Goal: Task Accomplishment & Management: Use online tool/utility

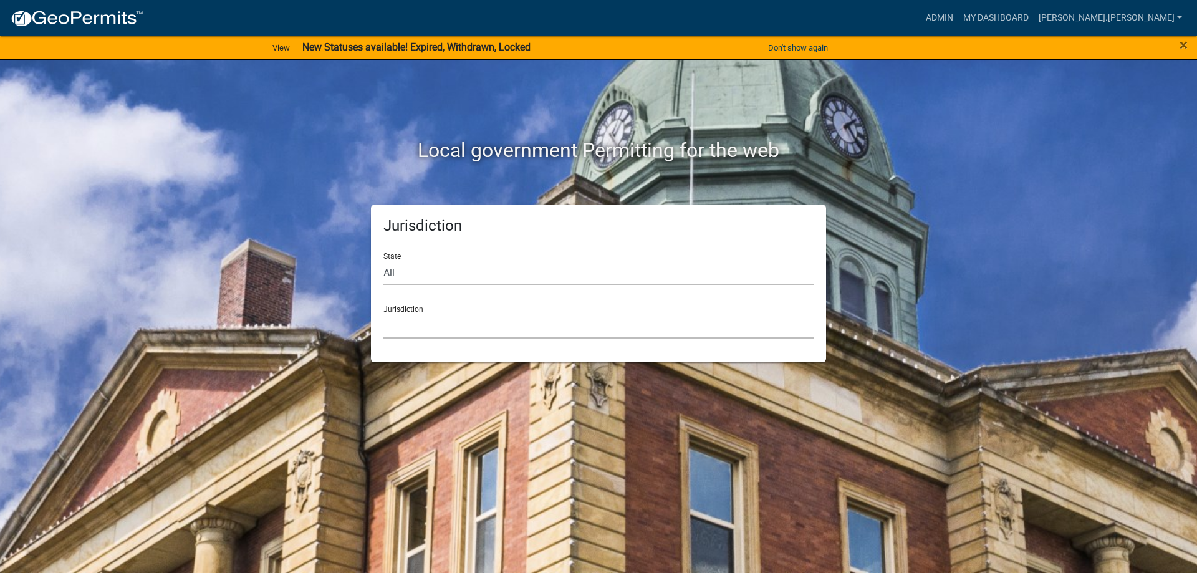
click at [512, 317] on select "[GEOGRAPHIC_DATA], [US_STATE] [GEOGRAPHIC_DATA], [US_STATE][PERSON_NAME][GEOGRA…" at bounding box center [599, 326] width 430 height 26
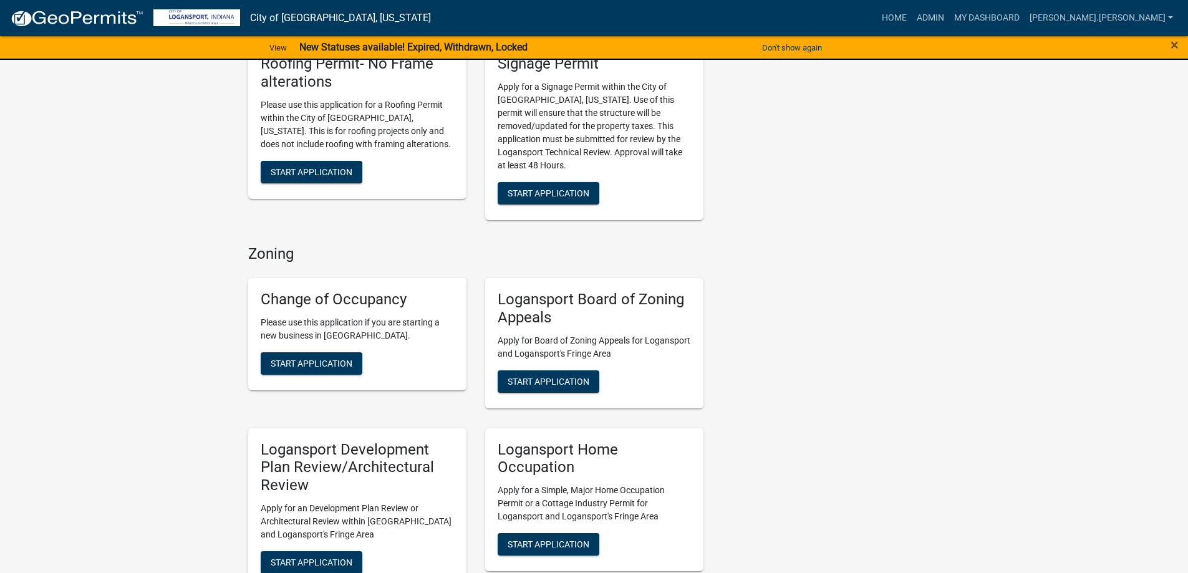
scroll to position [935, 0]
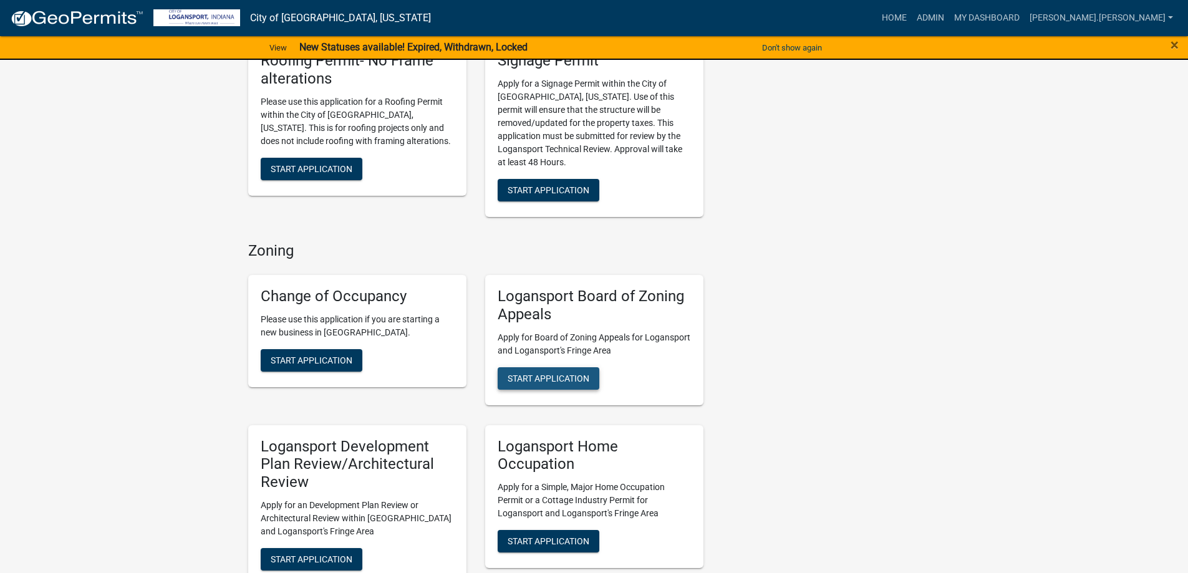
click at [551, 373] on span "Start Application" at bounding box center [549, 378] width 82 height 10
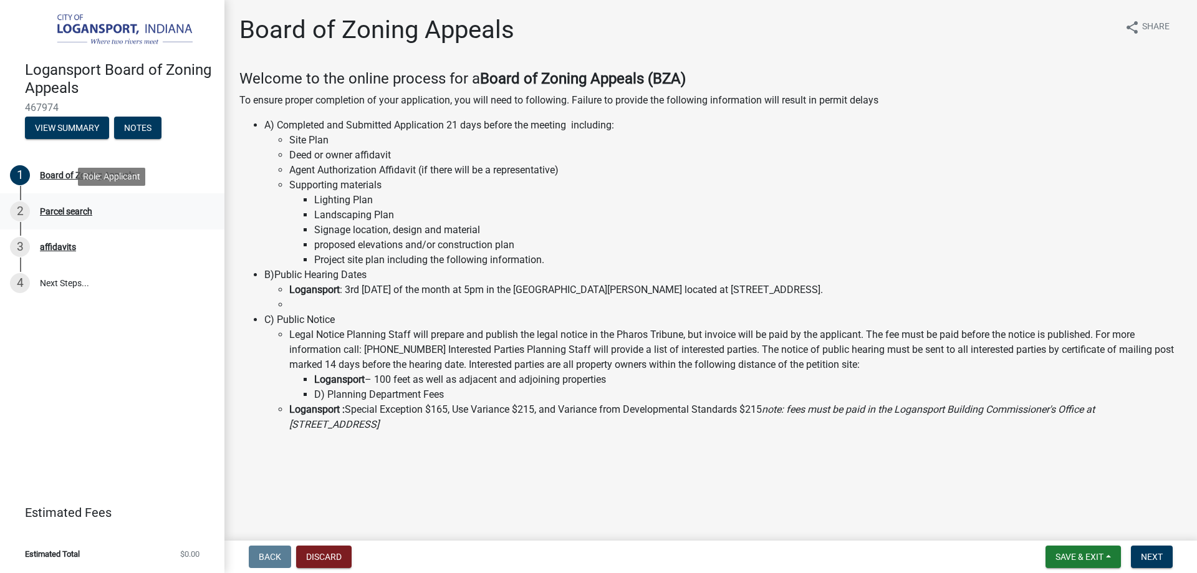
click at [47, 216] on div "2 Parcel search" at bounding box center [107, 211] width 195 height 20
click at [1157, 554] on span "Next" at bounding box center [1152, 557] width 22 height 10
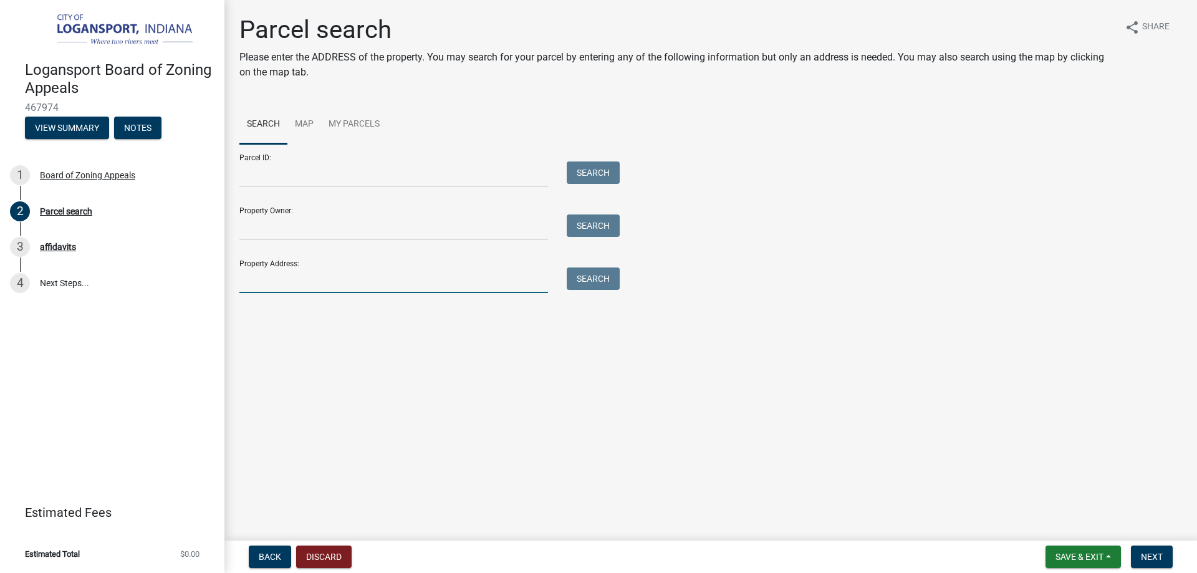
click at [314, 271] on input "Property Address:" at bounding box center [393, 281] width 309 height 26
type input "231"
click at [583, 285] on button "Search" at bounding box center [593, 279] width 53 height 22
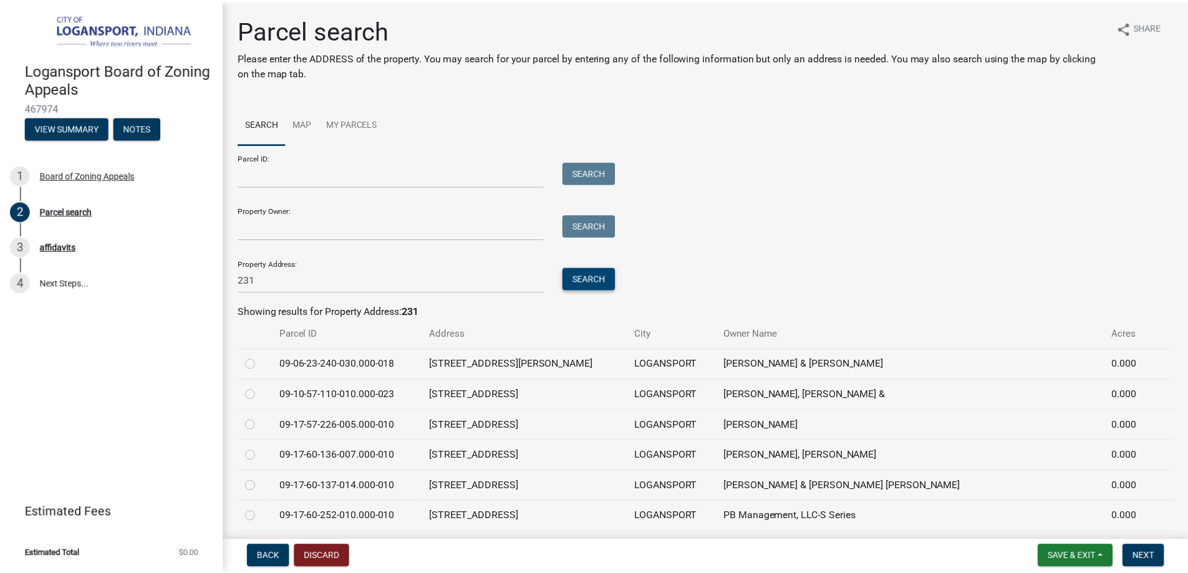
scroll to position [62, 0]
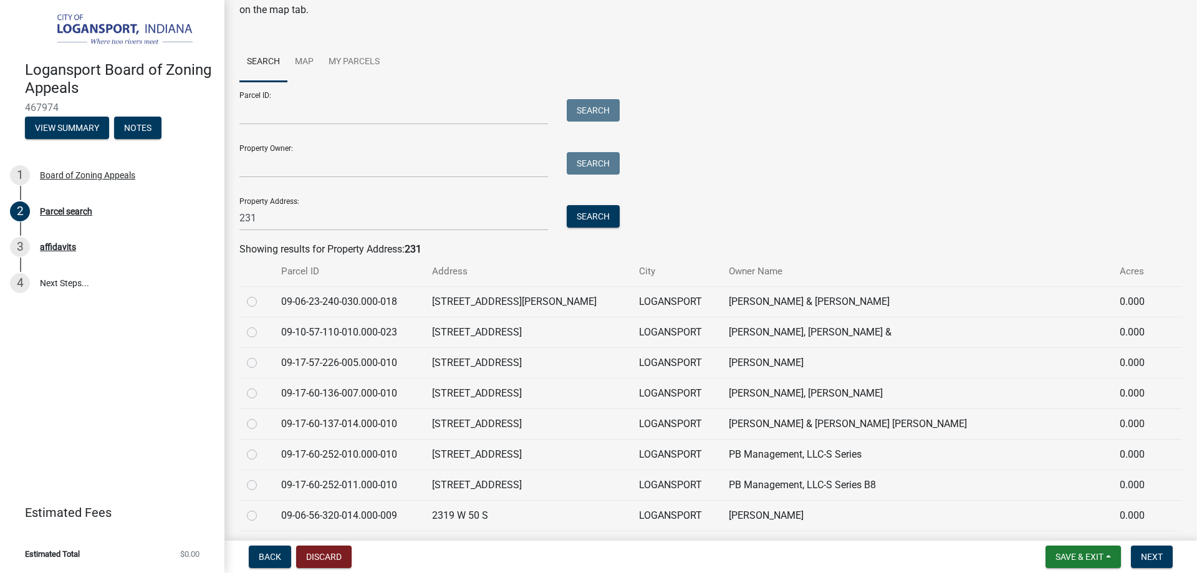
click at [243, 362] on td at bounding box center [256, 362] width 34 height 31
click at [262, 355] on label at bounding box center [262, 355] width 0 height 0
click at [262, 364] on input "radio" at bounding box center [266, 359] width 8 height 8
radio input "true"
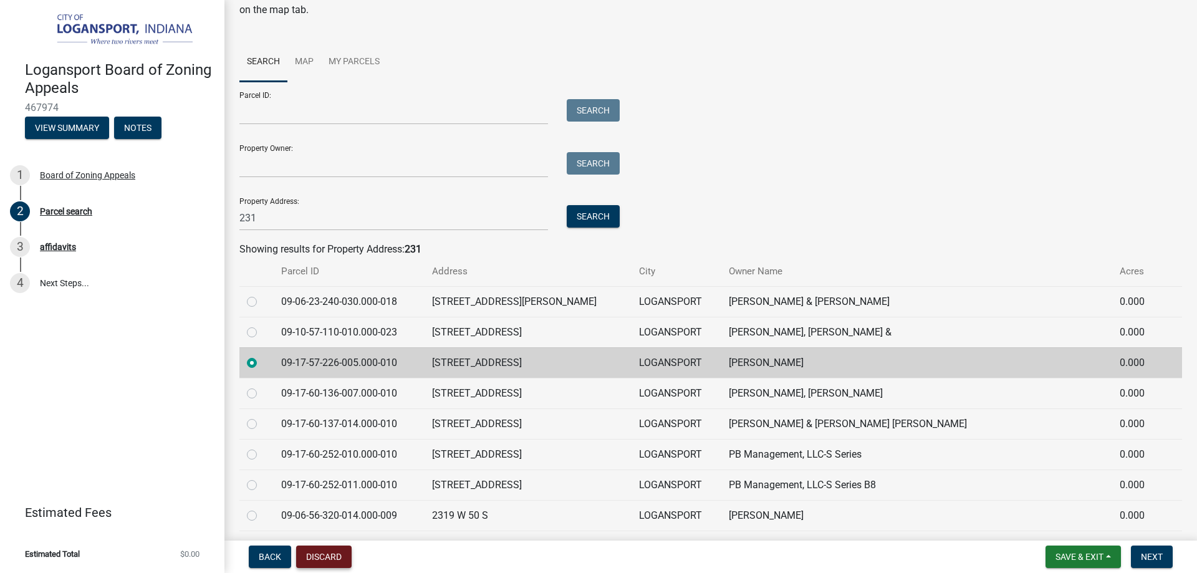
click at [331, 558] on button "Discard" at bounding box center [324, 557] width 56 height 22
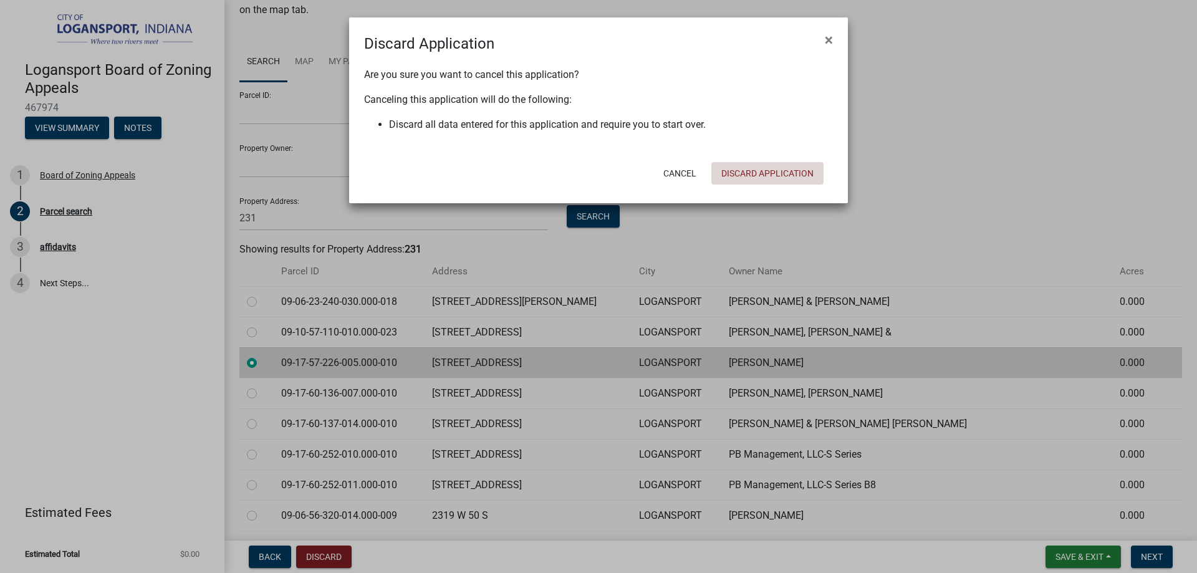
click at [775, 163] on button "Discard Application" at bounding box center [768, 173] width 112 height 22
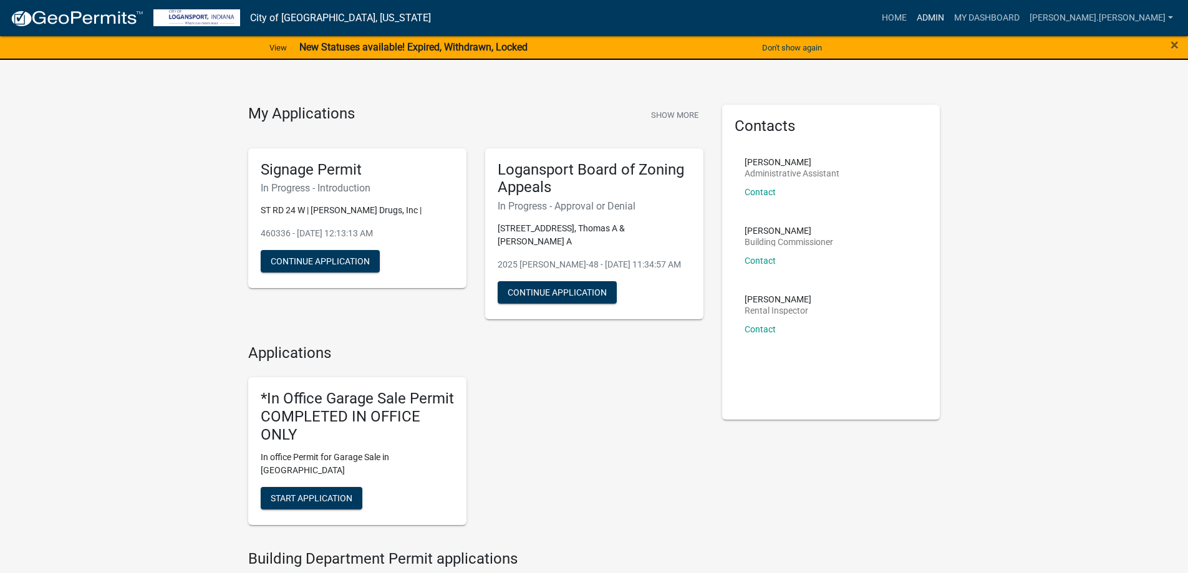
click at [949, 18] on link "Admin" at bounding box center [930, 18] width 37 height 24
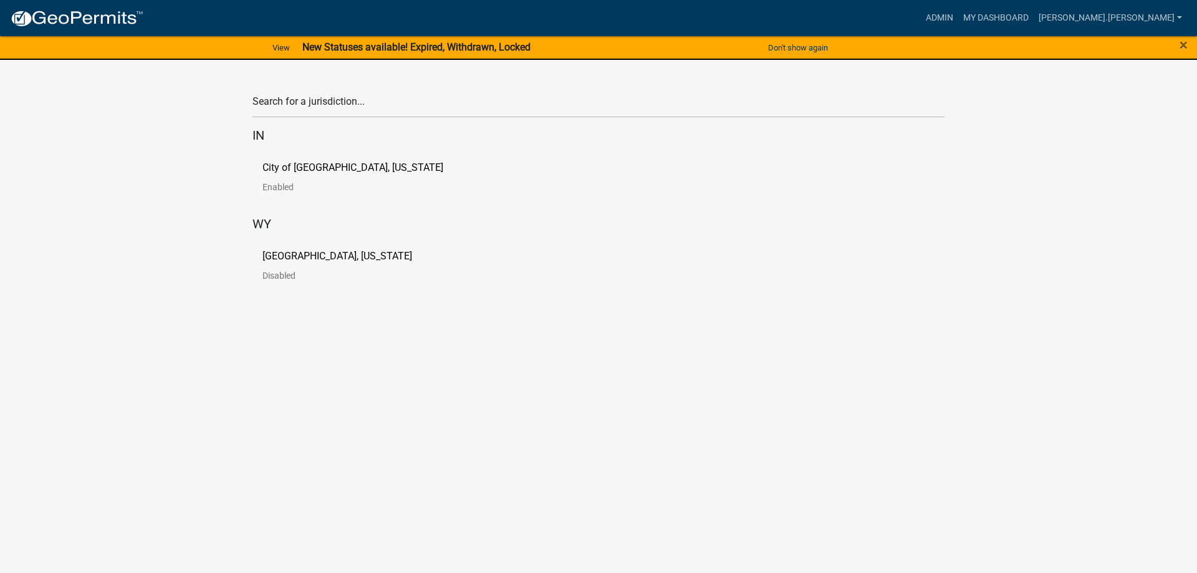
click at [301, 175] on link "City of [GEOGRAPHIC_DATA], [US_STATE] Enabled" at bounding box center [363, 182] width 201 height 39
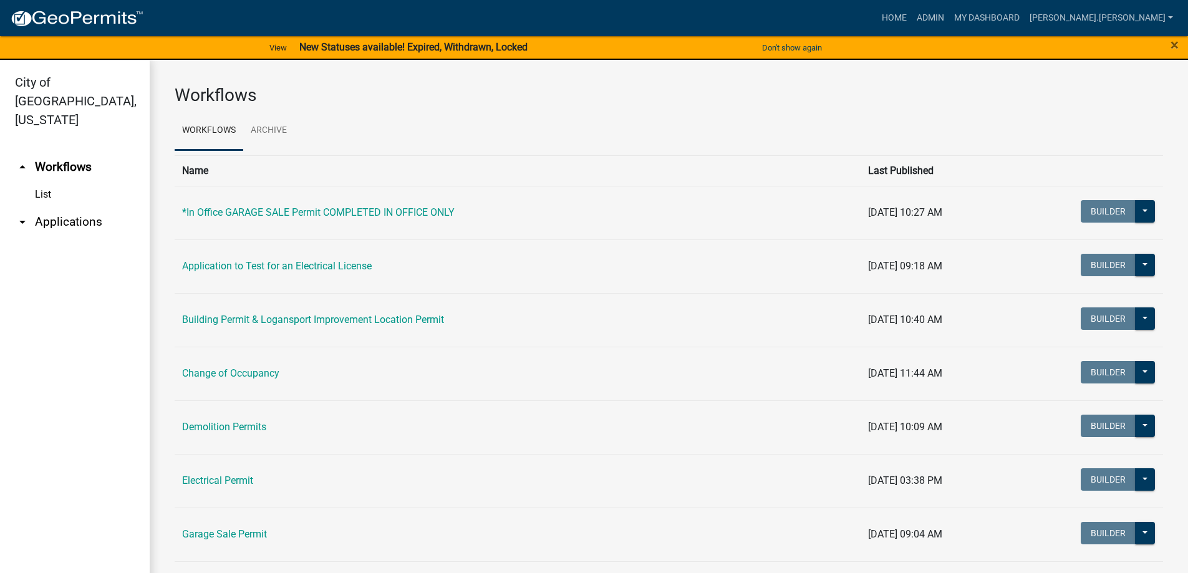
click at [74, 207] on link "arrow_drop_down Applications" at bounding box center [75, 222] width 150 height 30
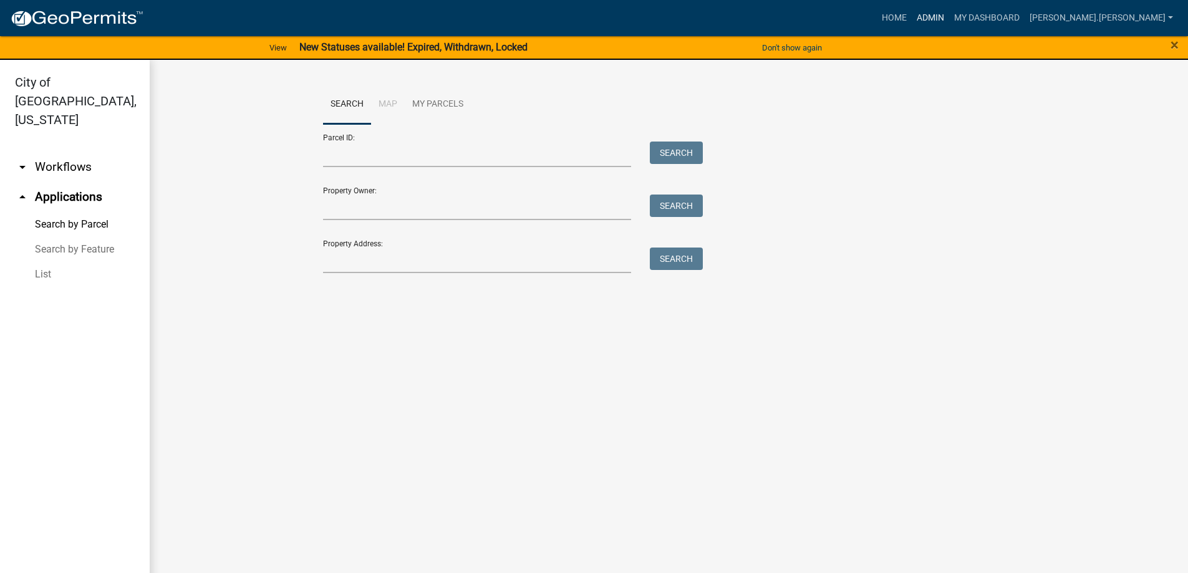
click at [949, 15] on link "Admin" at bounding box center [930, 18] width 37 height 24
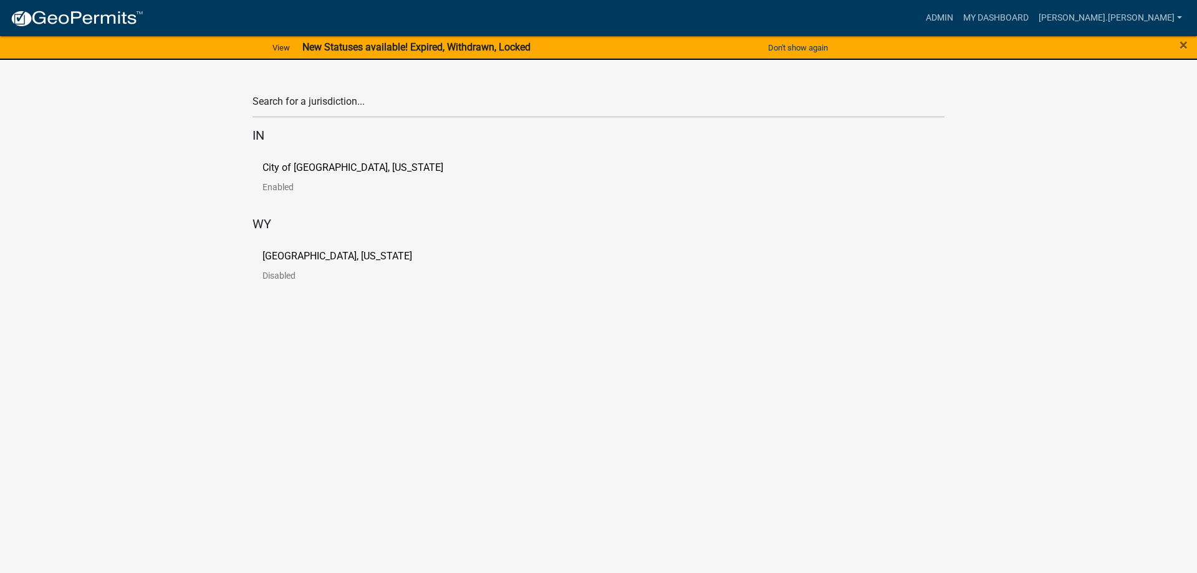
click at [283, 167] on p "City of [GEOGRAPHIC_DATA], [US_STATE]" at bounding box center [353, 168] width 181 height 10
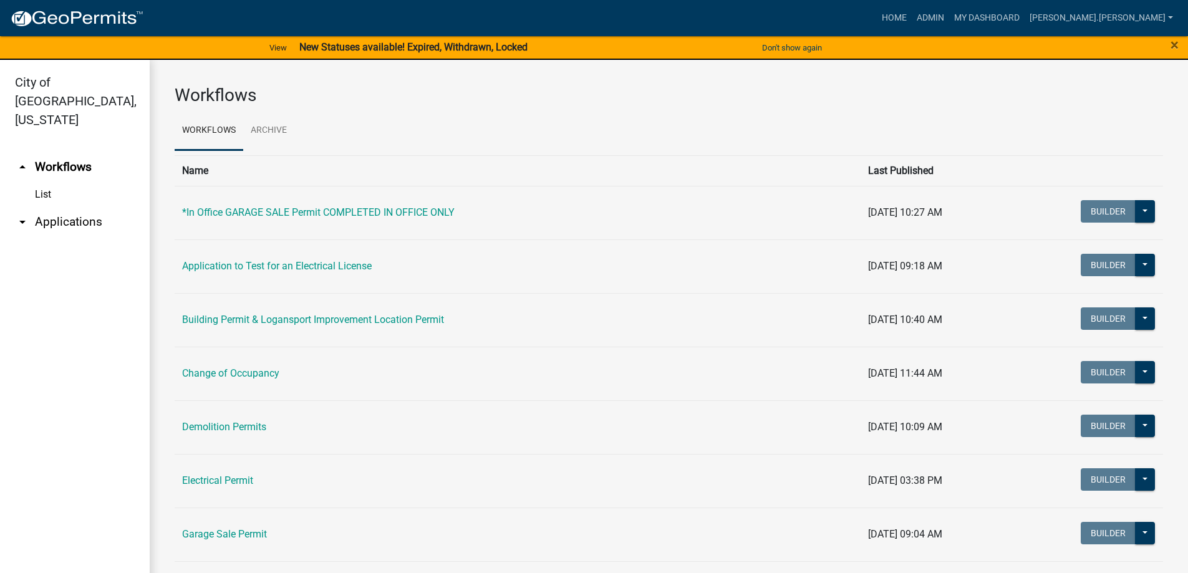
click at [27, 215] on icon "arrow_drop_down" at bounding box center [22, 222] width 15 height 15
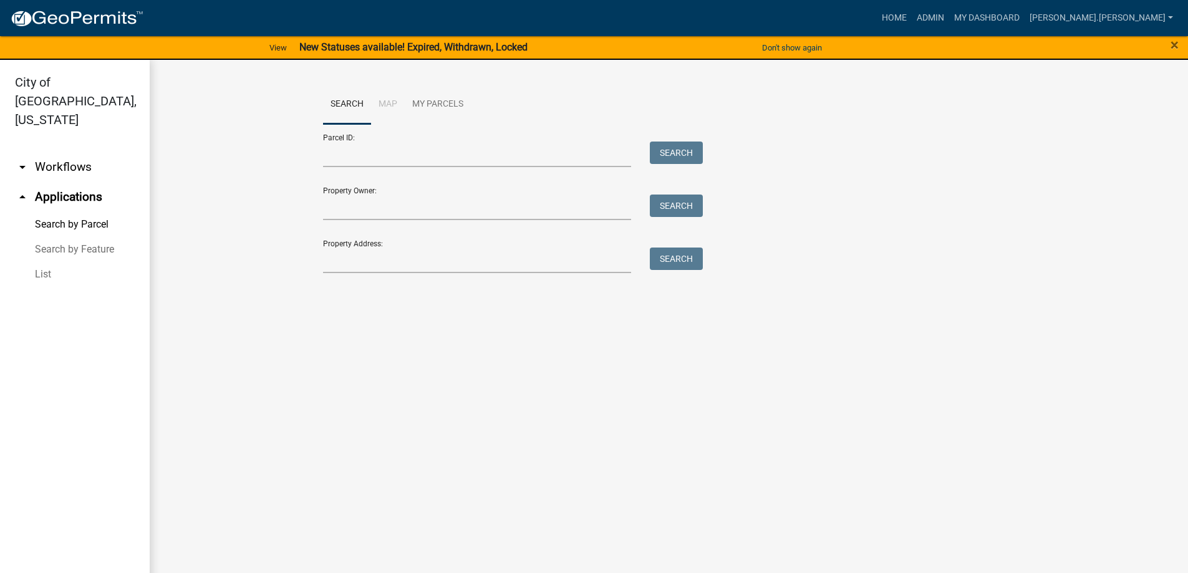
click at [44, 262] on link "List" at bounding box center [75, 274] width 150 height 25
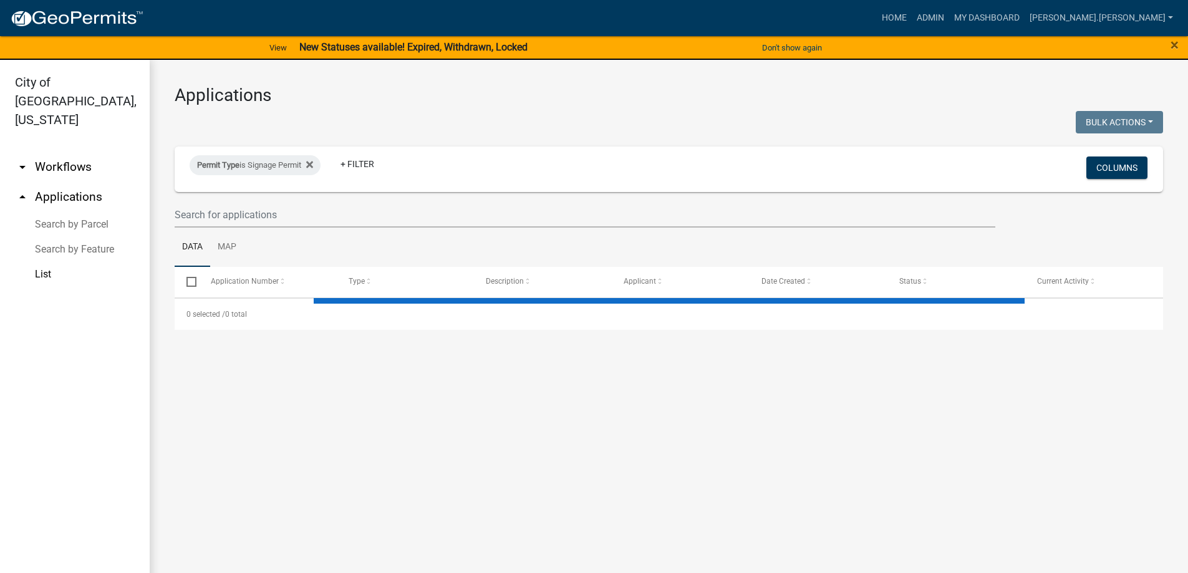
select select "3: 100"
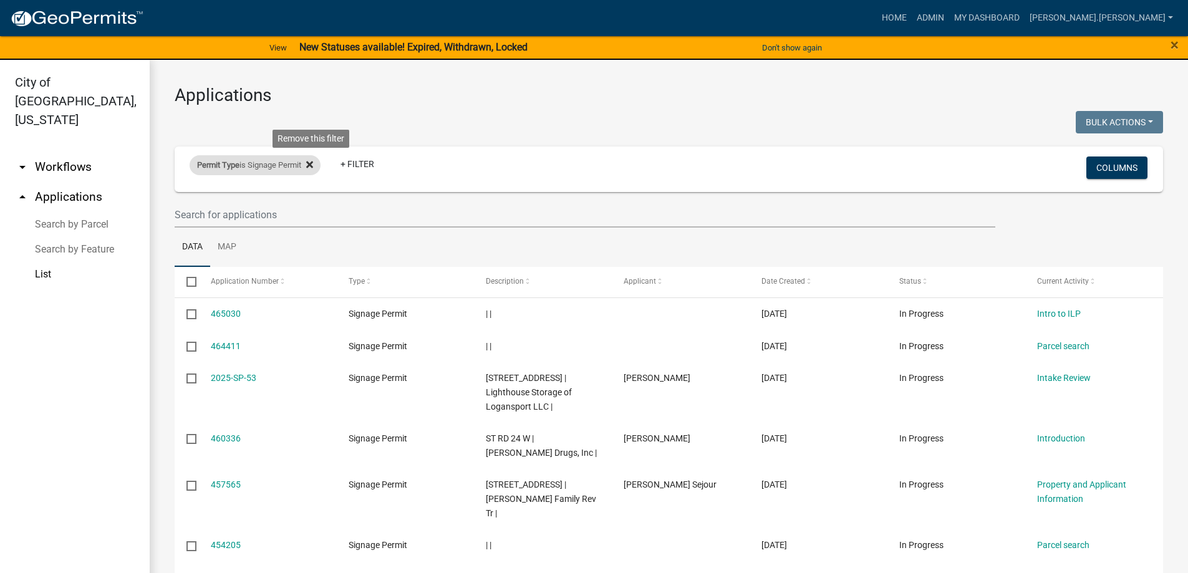
click at [309, 161] on fa-icon at bounding box center [307, 165] width 12 height 20
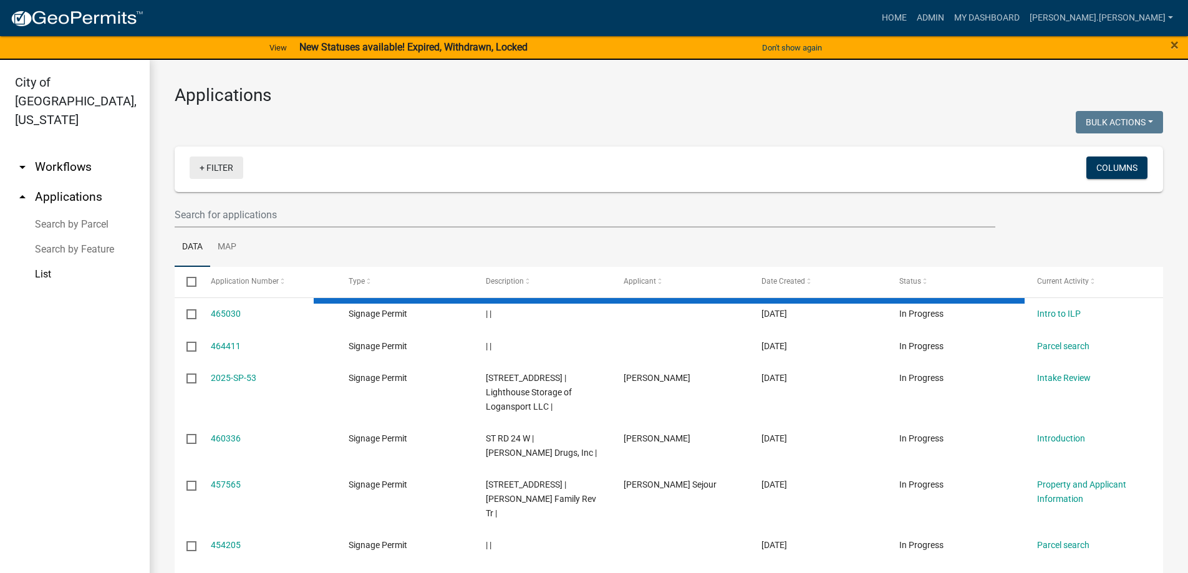
click at [205, 173] on link "+ Filter" at bounding box center [217, 168] width 54 height 22
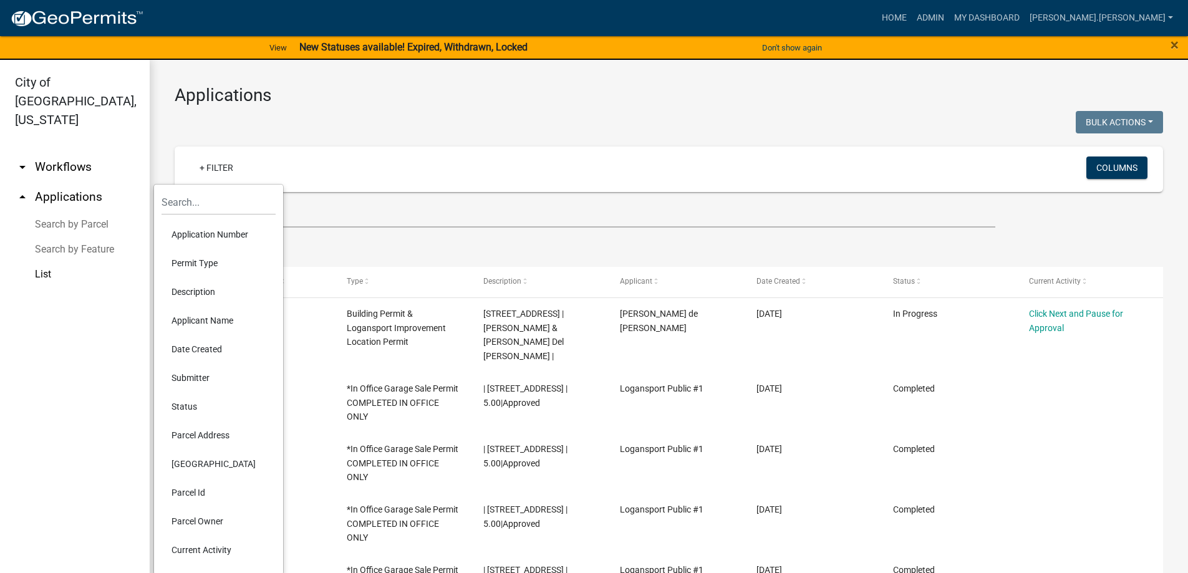
click at [202, 260] on li "Permit Type" at bounding box center [219, 263] width 114 height 29
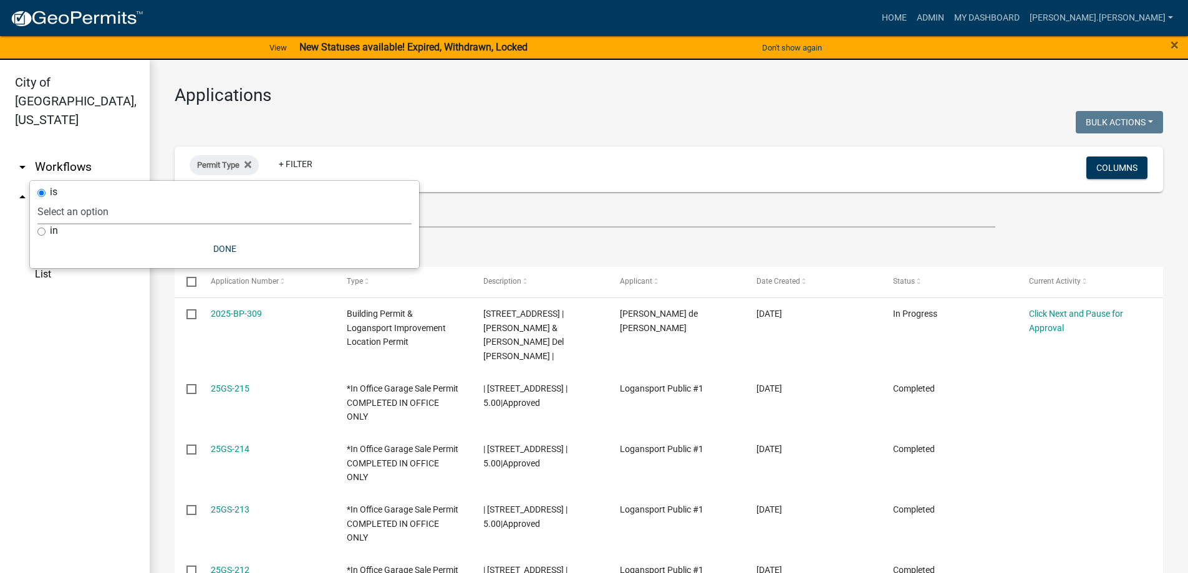
click at [246, 213] on select "Select an option *In Office GARAGE SALE Permit COMPLETED IN OFFICE ONLY Applica…" at bounding box center [224, 212] width 374 height 26
select select "5374a497-29e9-4139-8594-833f9e4fb562"
click at [109, 199] on select "Select an option *In Office GARAGE SALE Permit COMPLETED IN OFFICE ONLY Applica…" at bounding box center [224, 212] width 374 height 26
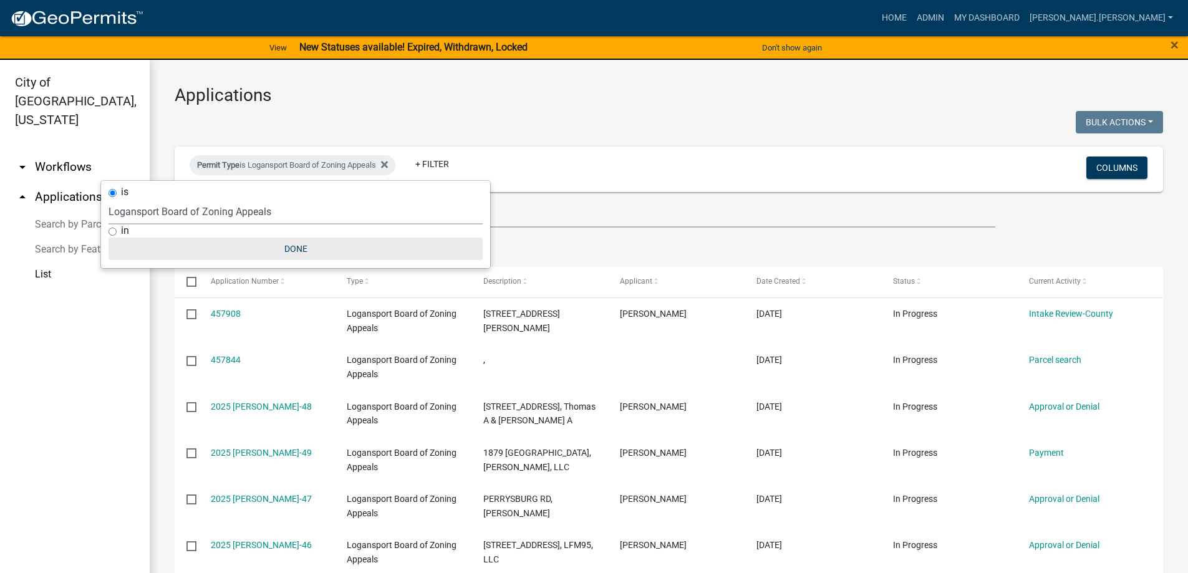
click at [292, 250] on button "Done" at bounding box center [296, 249] width 374 height 22
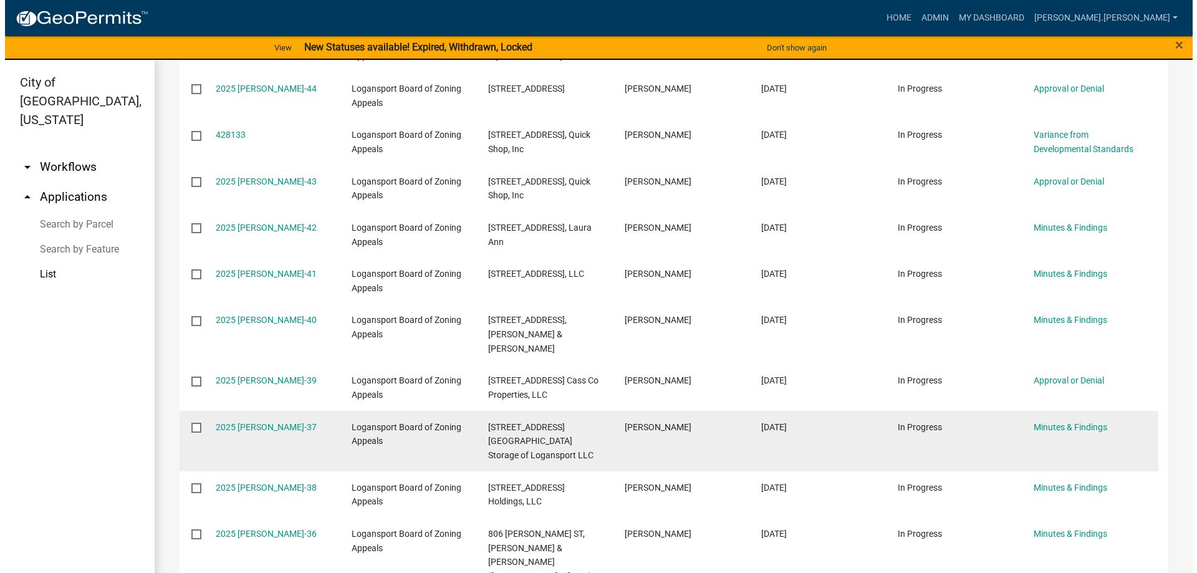
scroll to position [624, 0]
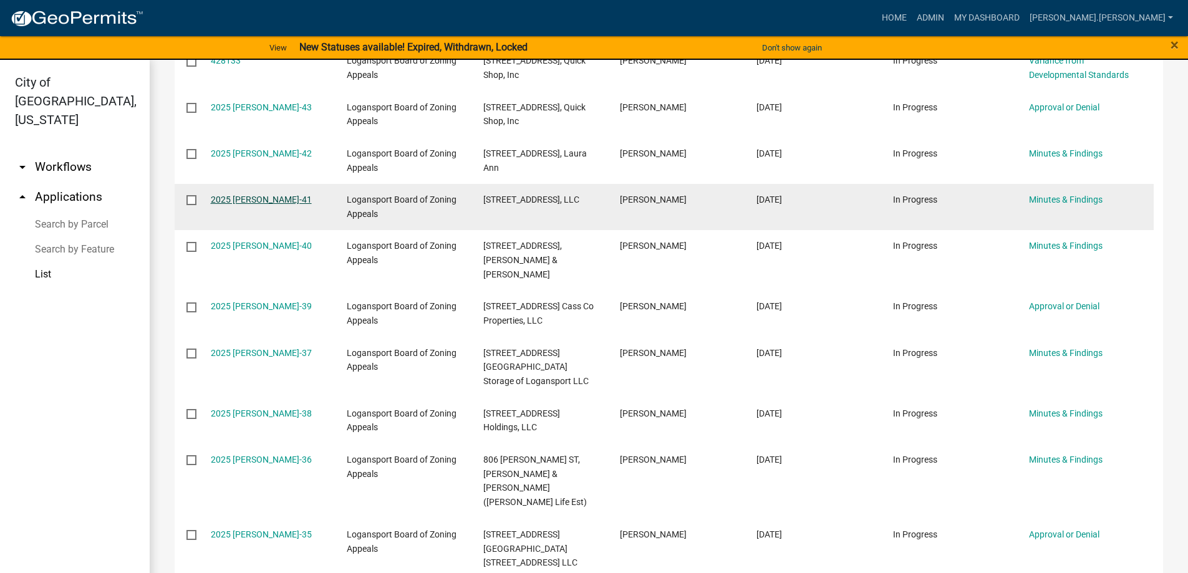
click at [262, 200] on link "2025 [PERSON_NAME]-41" at bounding box center [261, 200] width 101 height 10
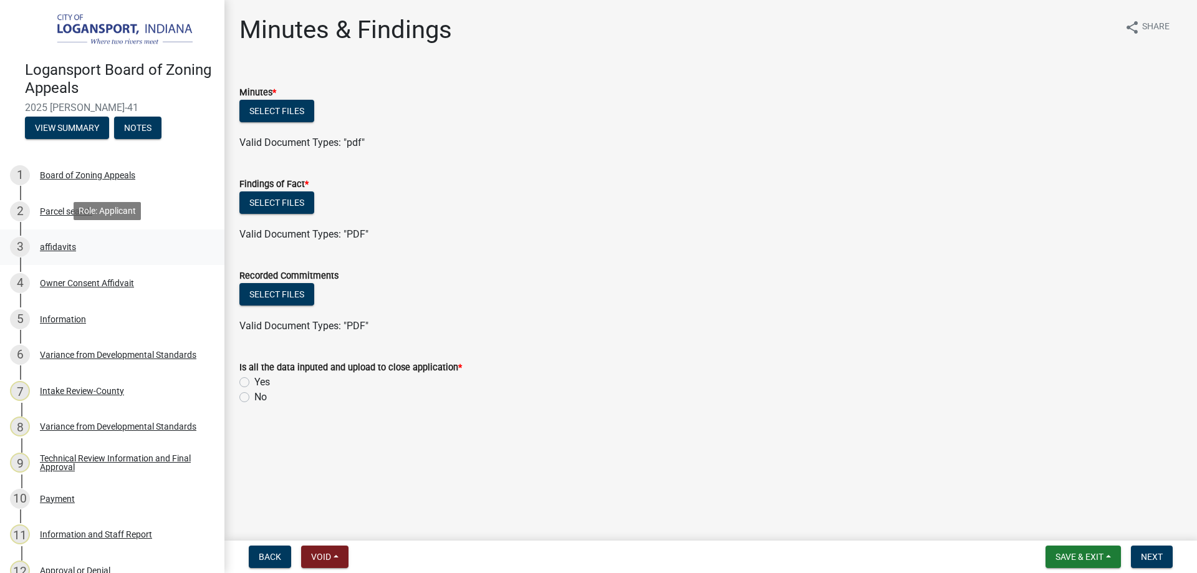
click at [62, 249] on div "affidavits" at bounding box center [58, 247] width 36 height 9
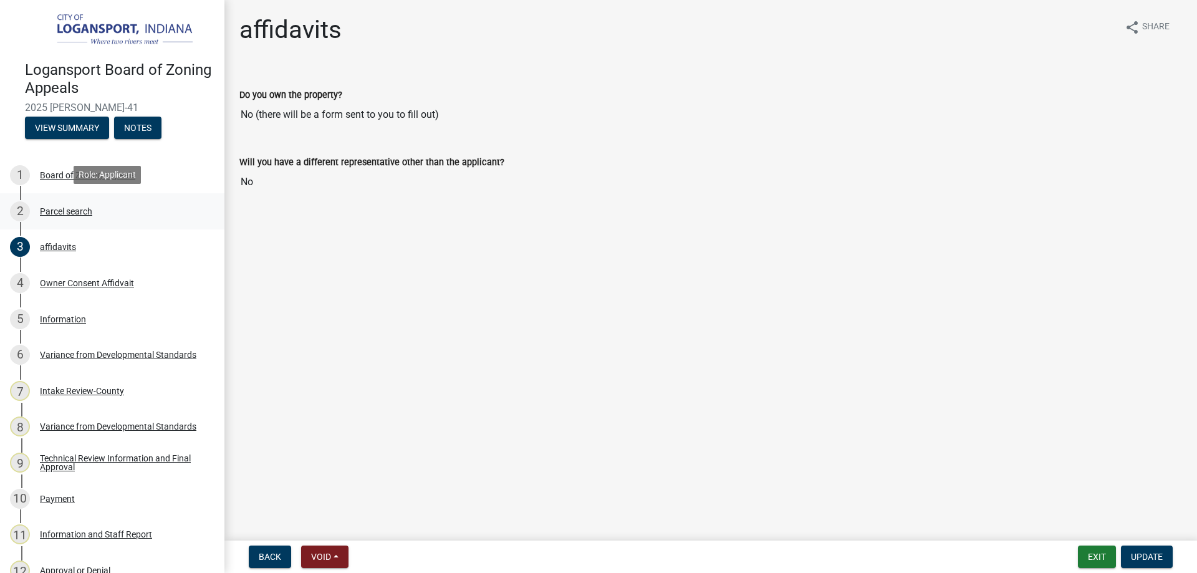
click at [62, 211] on div "Parcel search" at bounding box center [66, 211] width 52 height 9
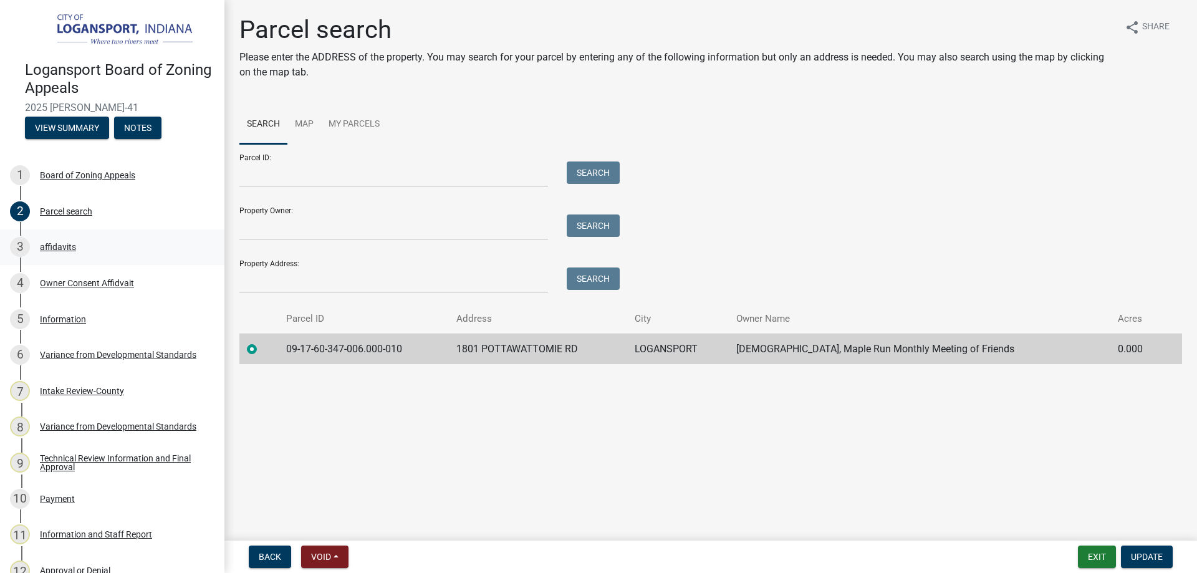
click at [49, 246] on div "affidavits" at bounding box center [58, 247] width 36 height 9
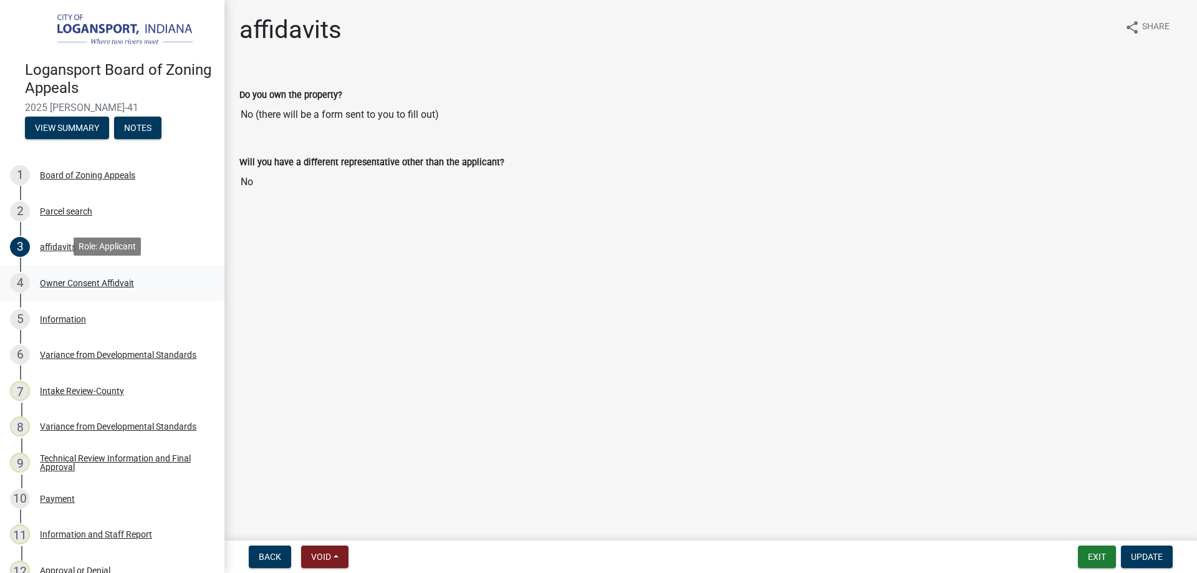
click at [72, 279] on div "Owner Consent Affidvait" at bounding box center [87, 283] width 94 height 9
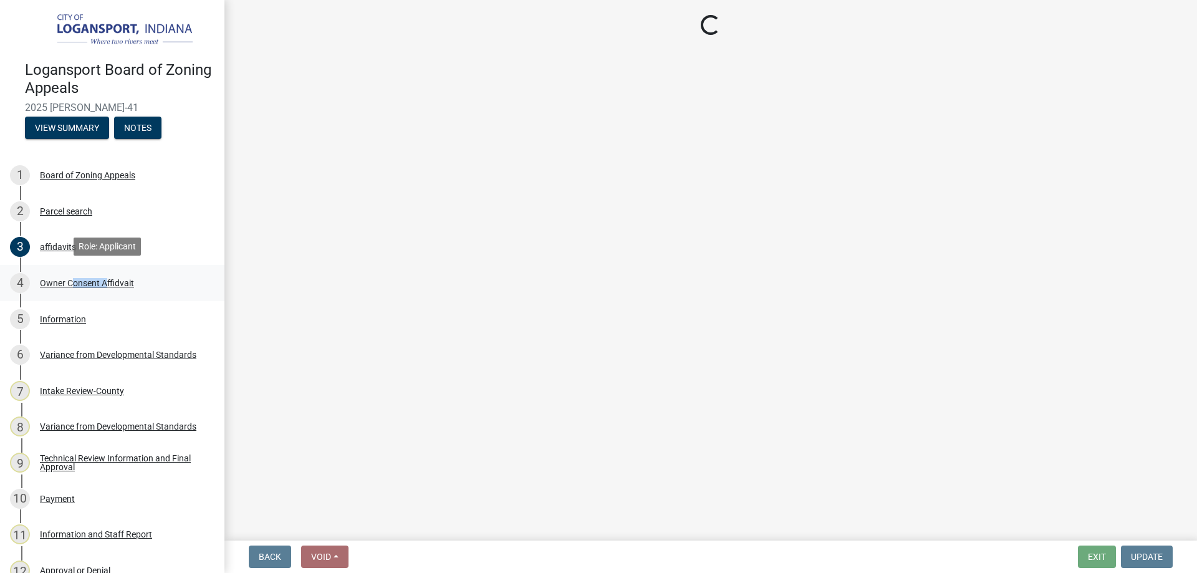
click at [72, 279] on div "Owner Consent Affidvait" at bounding box center [87, 283] width 94 height 9
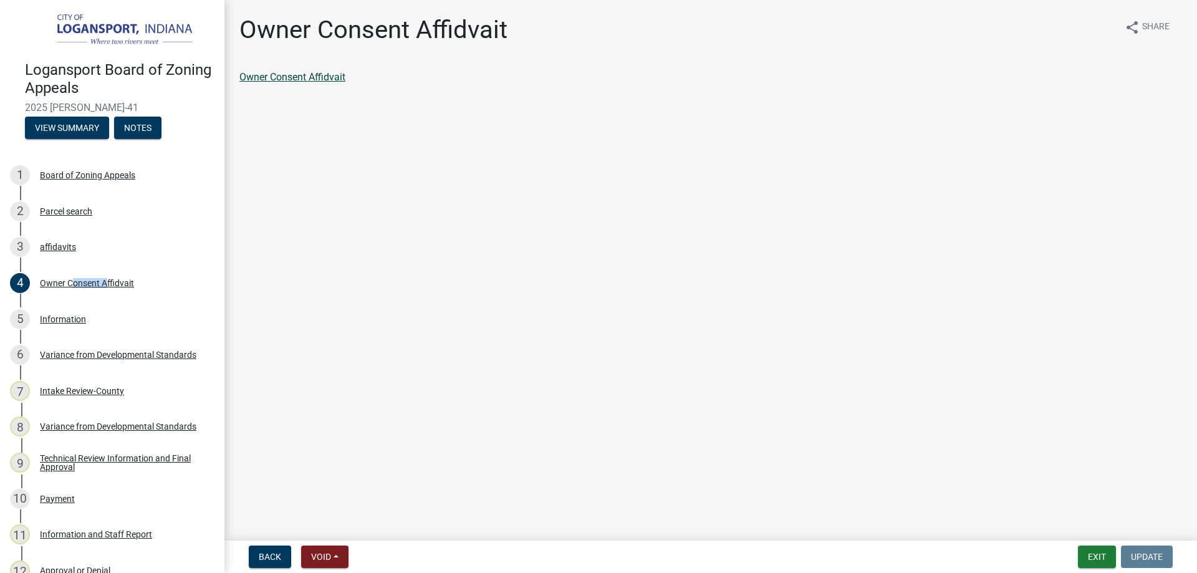
click at [290, 77] on link "Owner Consent Affidvait" at bounding box center [292, 77] width 106 height 12
click at [65, 317] on div "Information" at bounding box center [63, 319] width 46 height 9
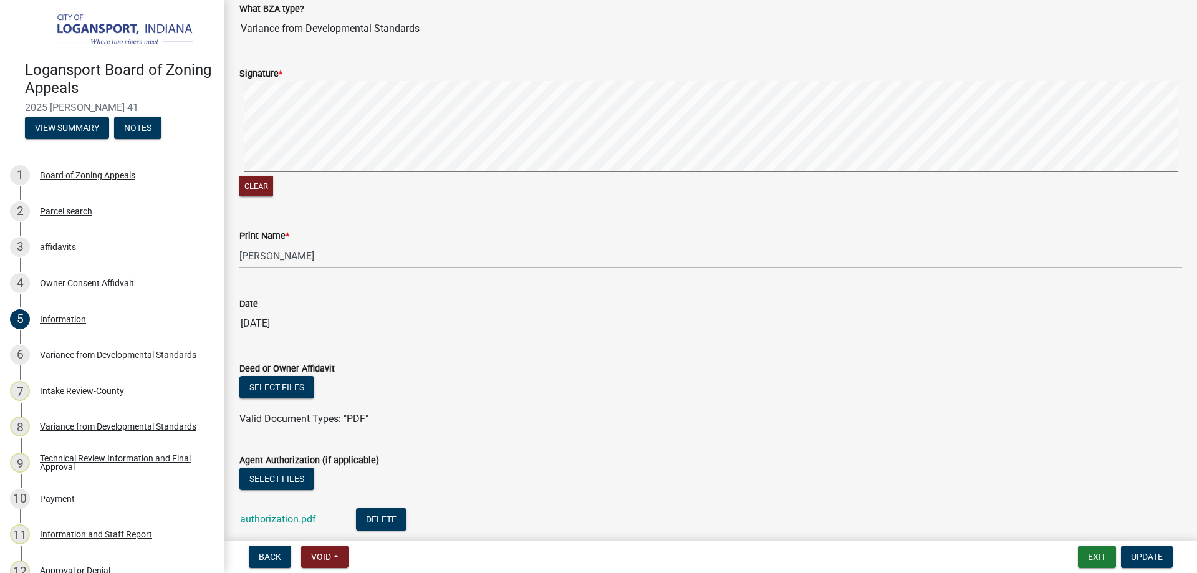
scroll to position [1582, 0]
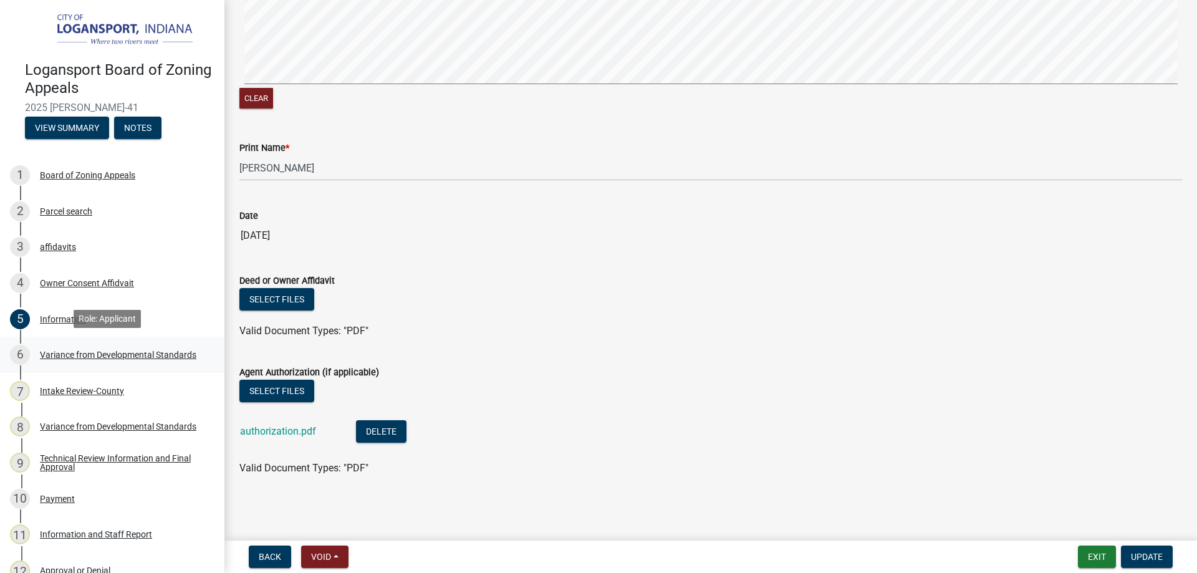
click at [72, 351] on div "Variance from Developmental Standards" at bounding box center [118, 354] width 157 height 9
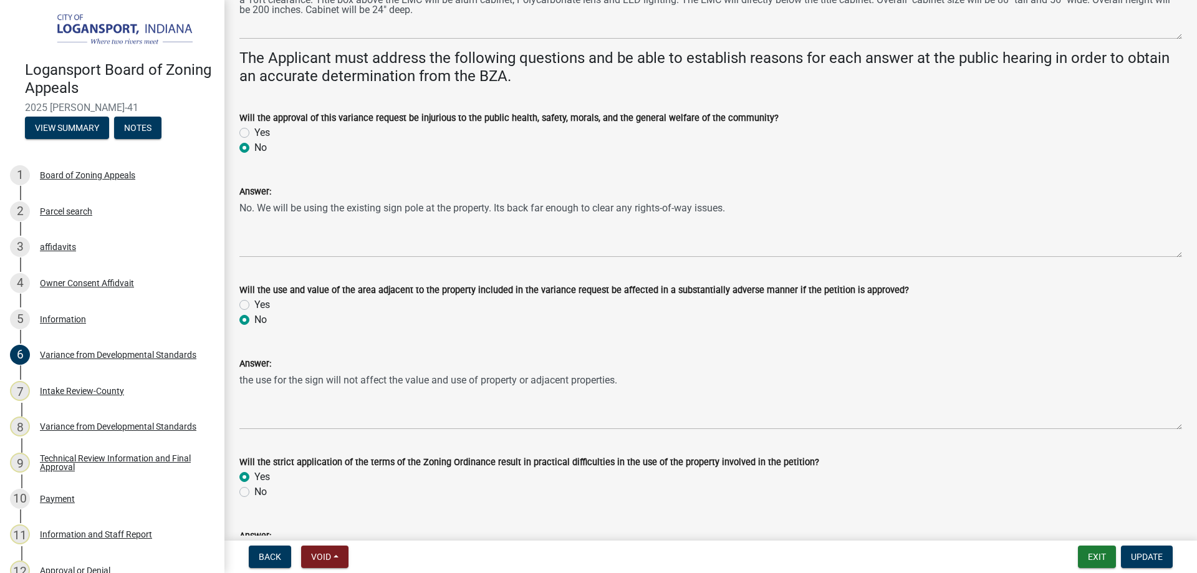
scroll to position [62, 0]
